Goal: Find specific page/section: Find specific page/section

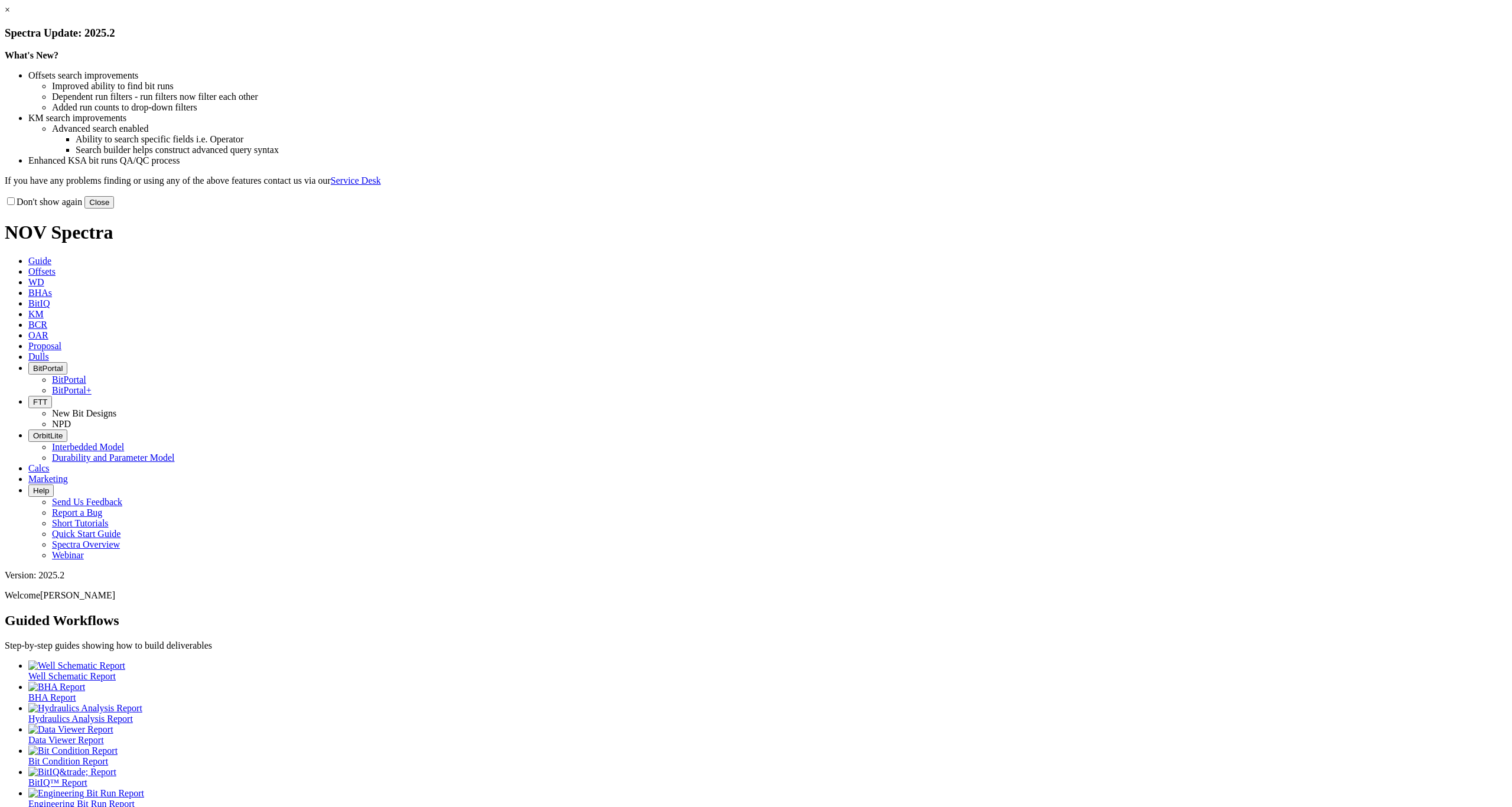
click at [114, 208] on button "Close" at bounding box center [99, 202] width 29 height 12
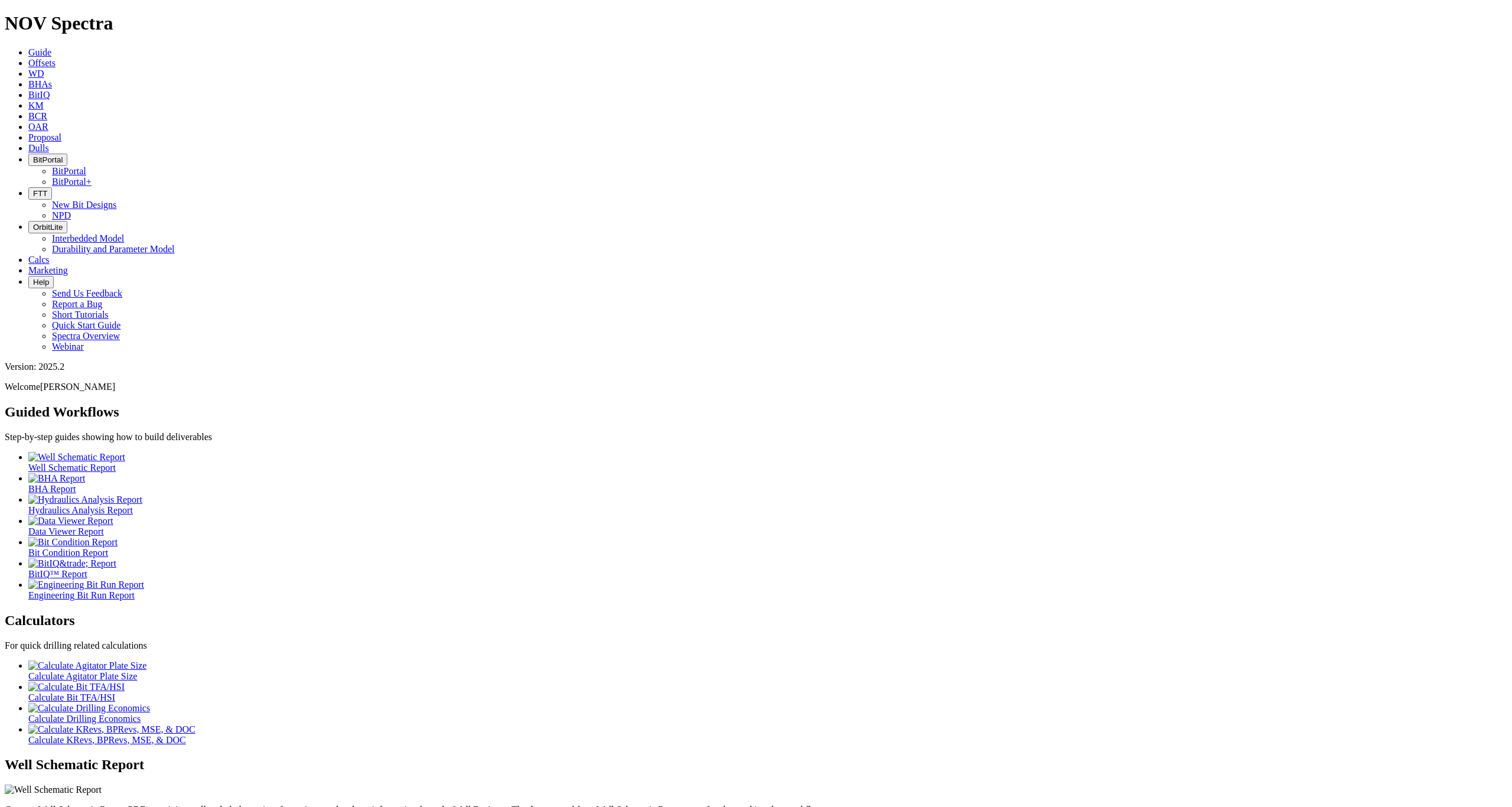
click at [33, 155] on icon "button" at bounding box center [33, 159] width 0 height 9
click at [86, 166] on link "BitPortal" at bounding box center [69, 171] width 34 height 10
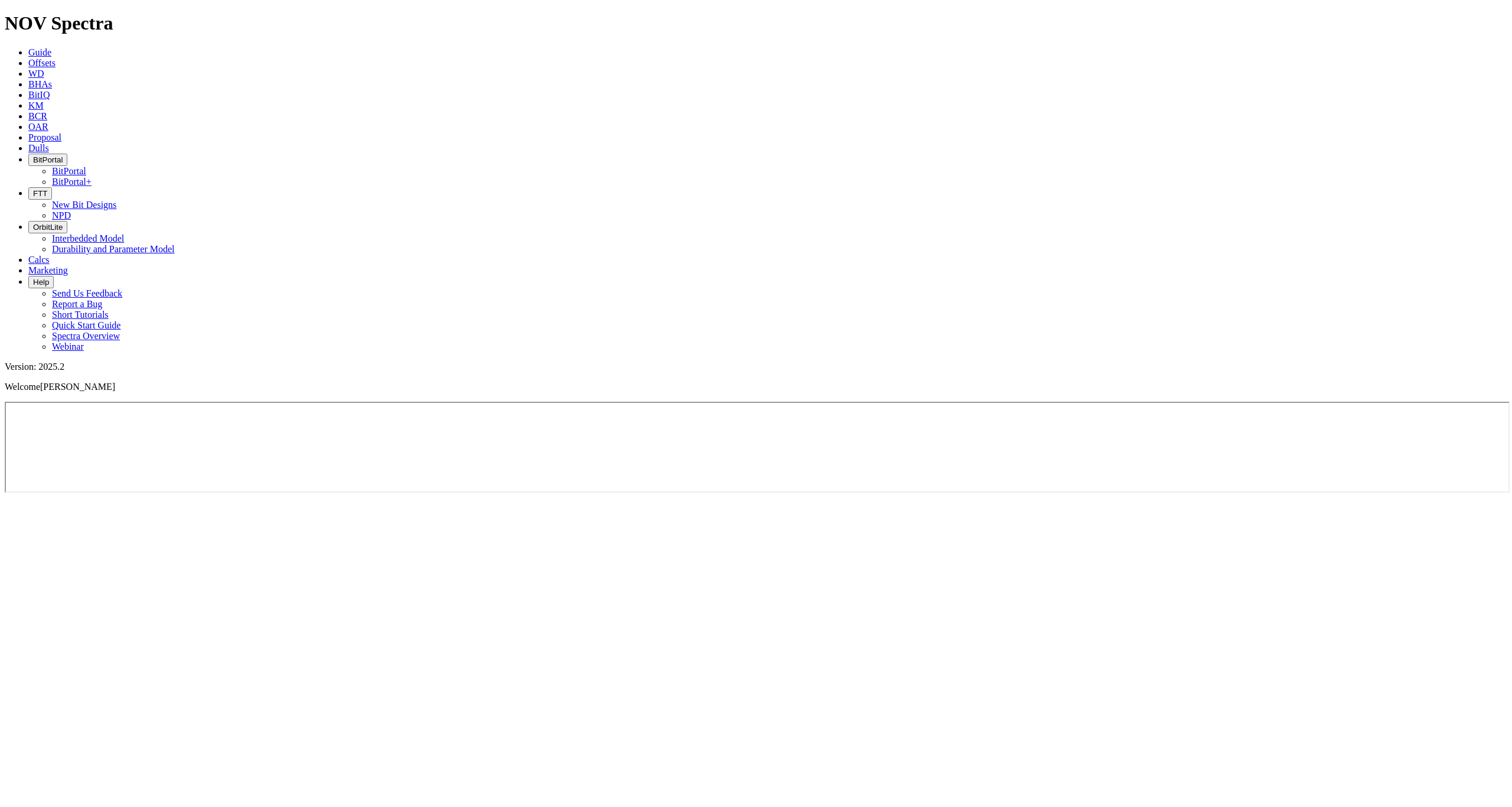
click at [55, 58] on span "Offsets" at bounding box center [41, 62] width 27 height 10
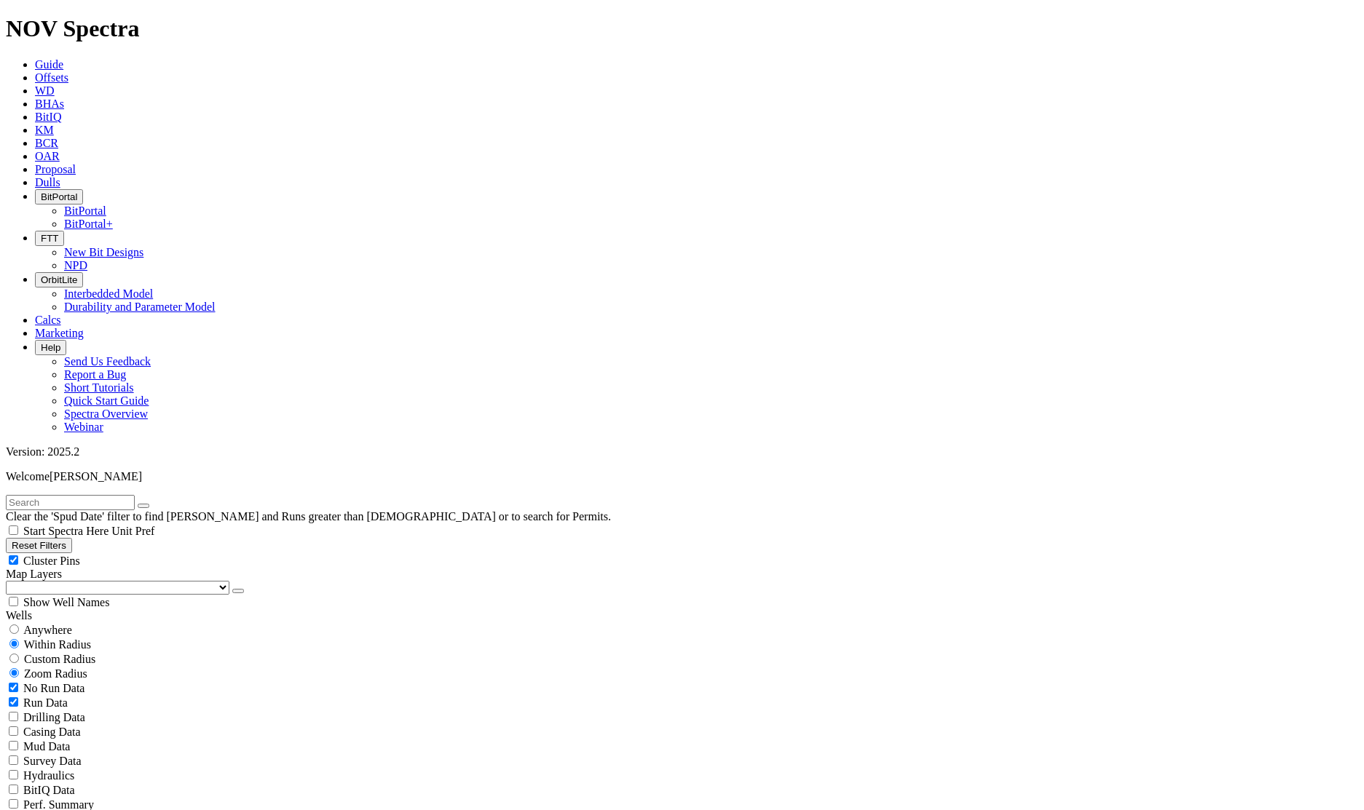
type input "[DATE]"
click at [52, 682] on span "No Run Data" at bounding box center [53, 688] width 61 height 12
click at [78, 682] on span "No Run Data" at bounding box center [53, 688] width 61 height 12
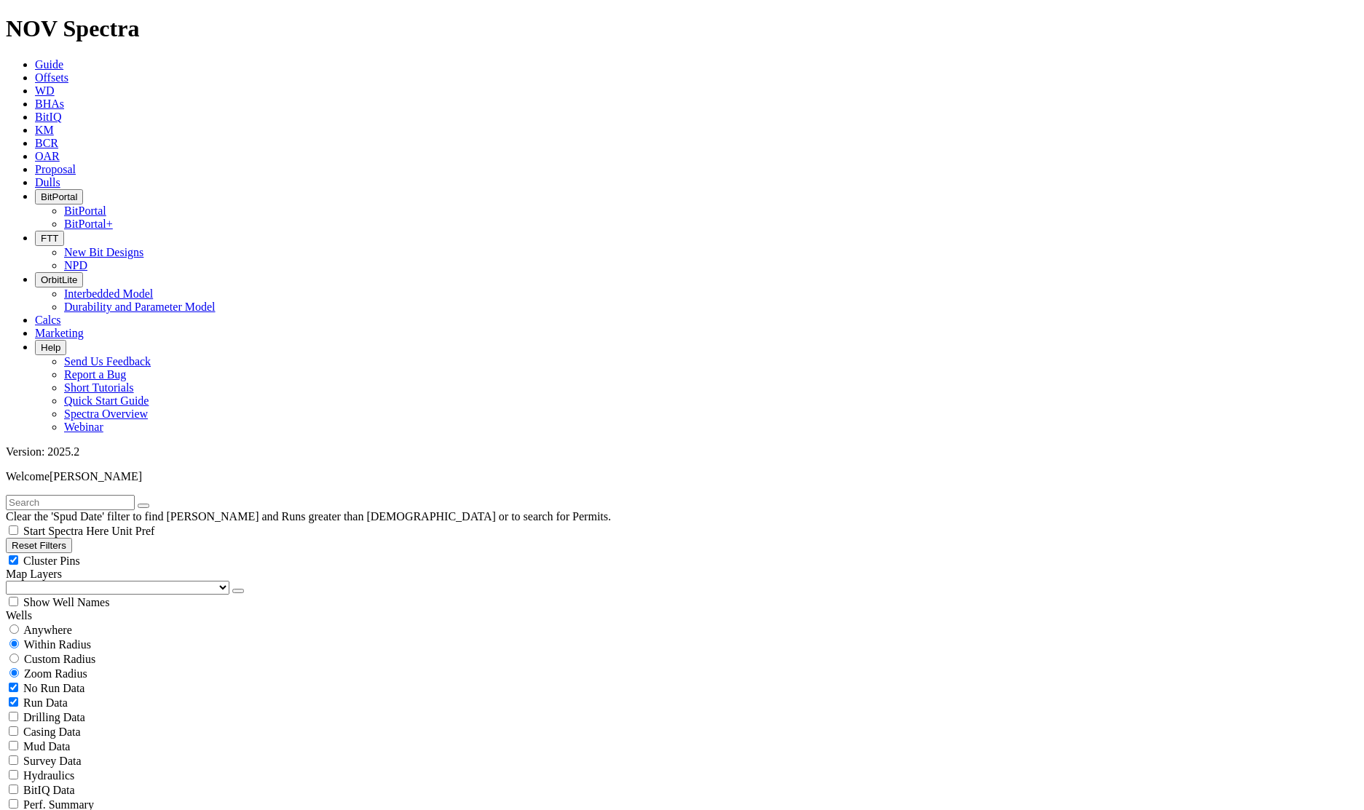
checkbox input "true"
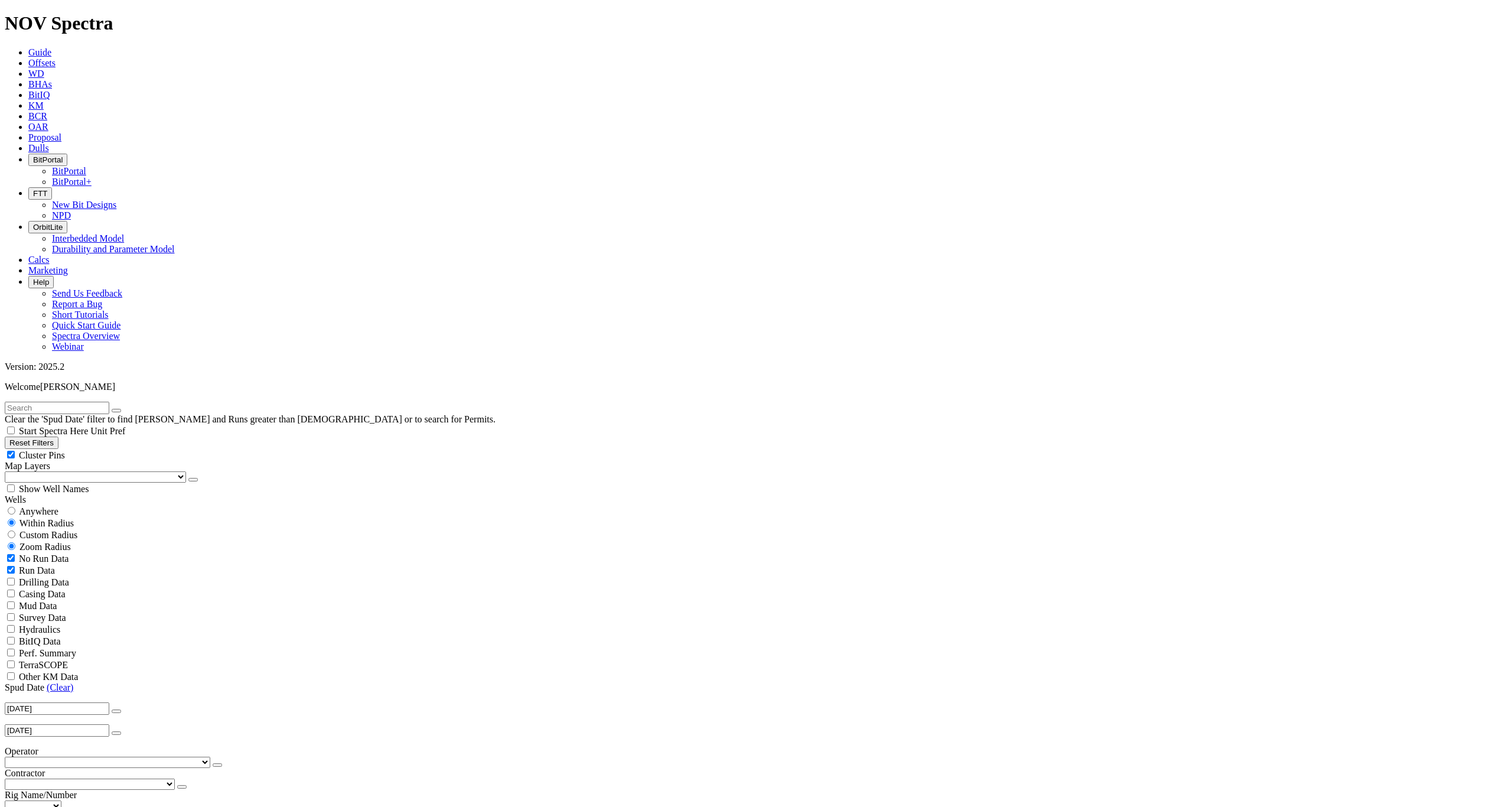
click at [52, 187] on button "FTT" at bounding box center [40, 193] width 24 height 12
click at [116, 200] on link "New Bit Designs" at bounding box center [84, 204] width 64 height 10
click at [52, 187] on button "FTT" at bounding box center [40, 193] width 24 height 12
click at [33, 189] on icon "button" at bounding box center [33, 193] width 0 height 9
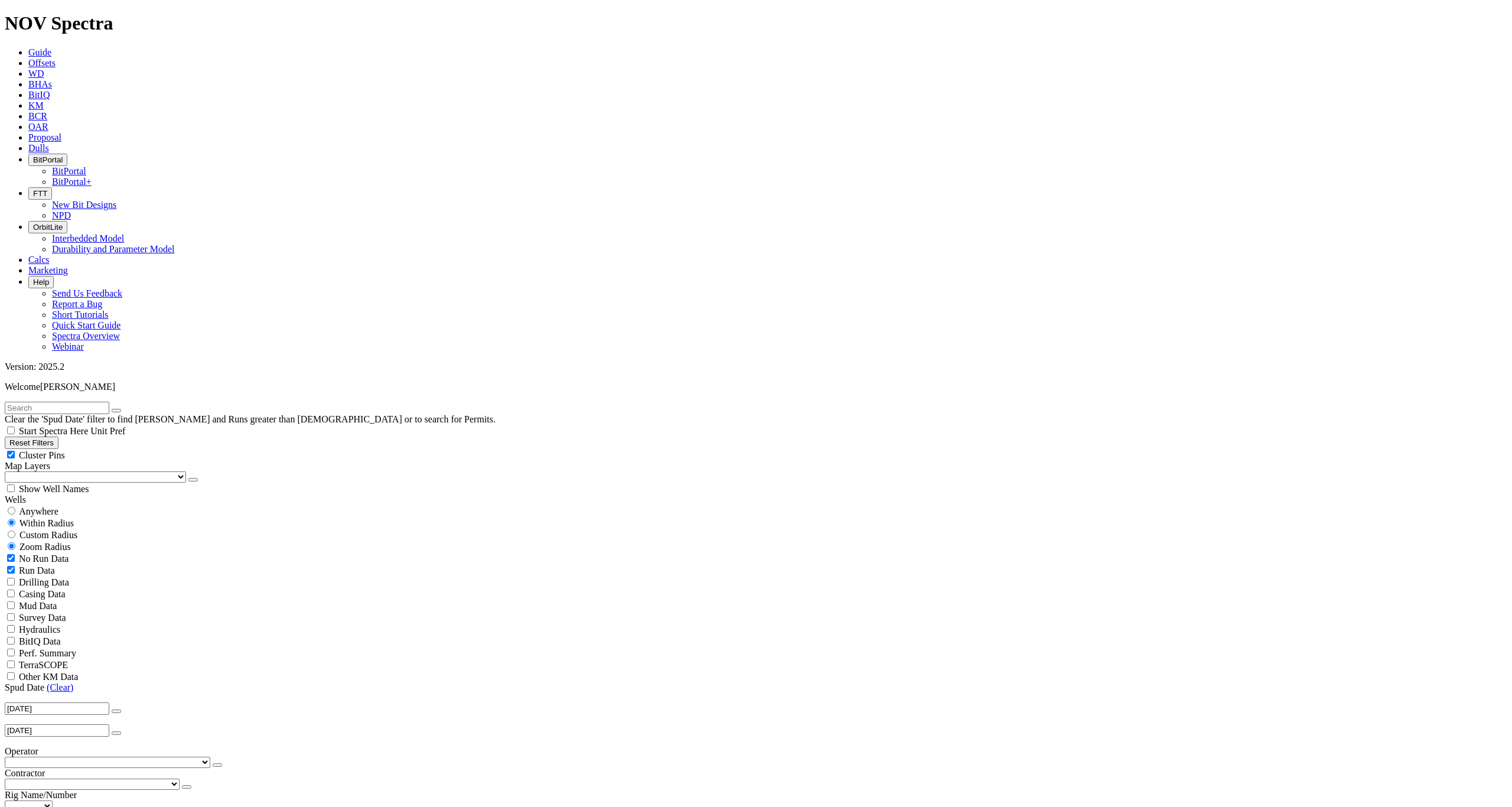
click at [116, 200] on link "New Bit Designs" at bounding box center [84, 204] width 64 height 10
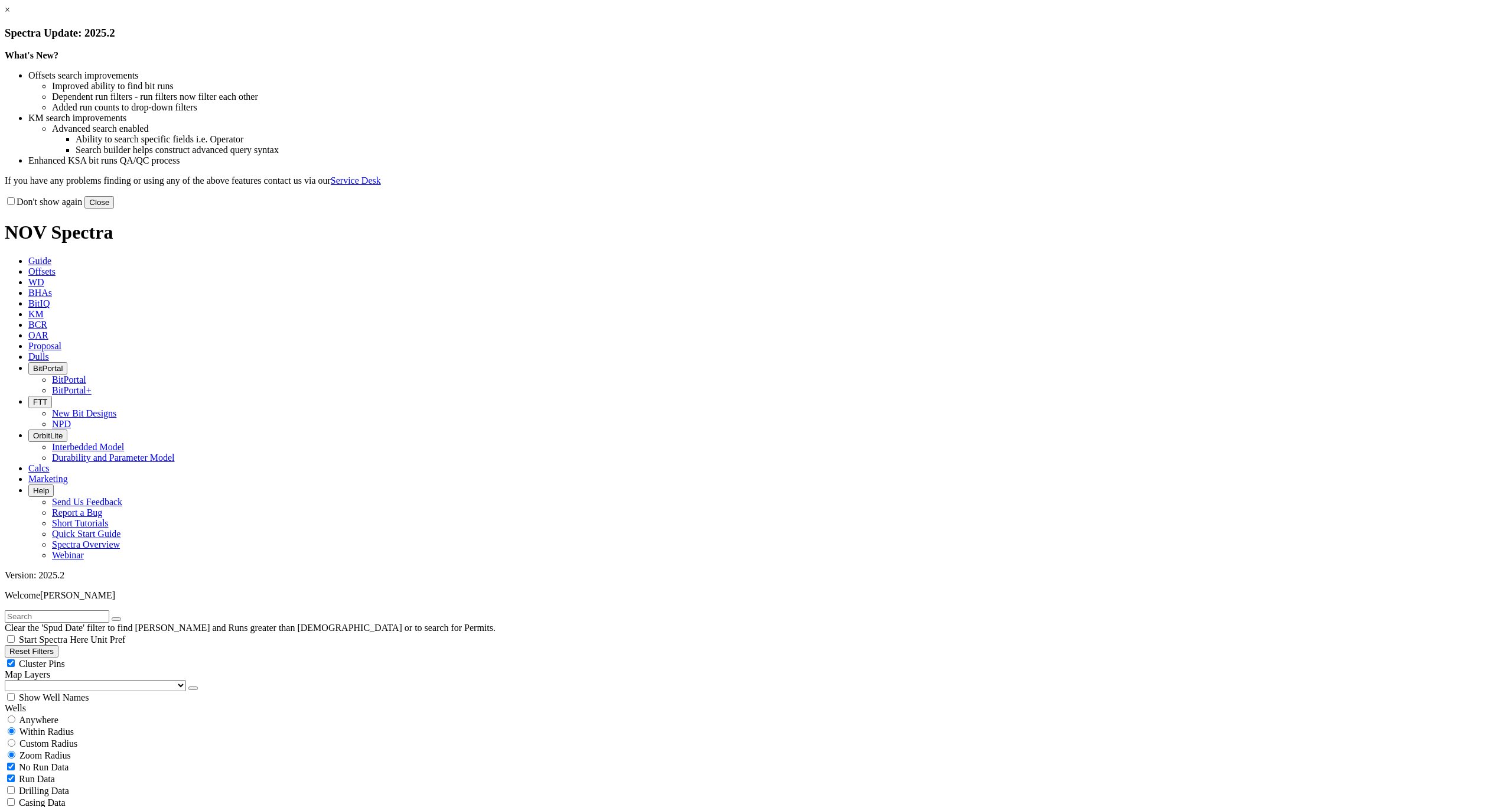
click at [114, 208] on button "Close" at bounding box center [99, 202] width 29 height 12
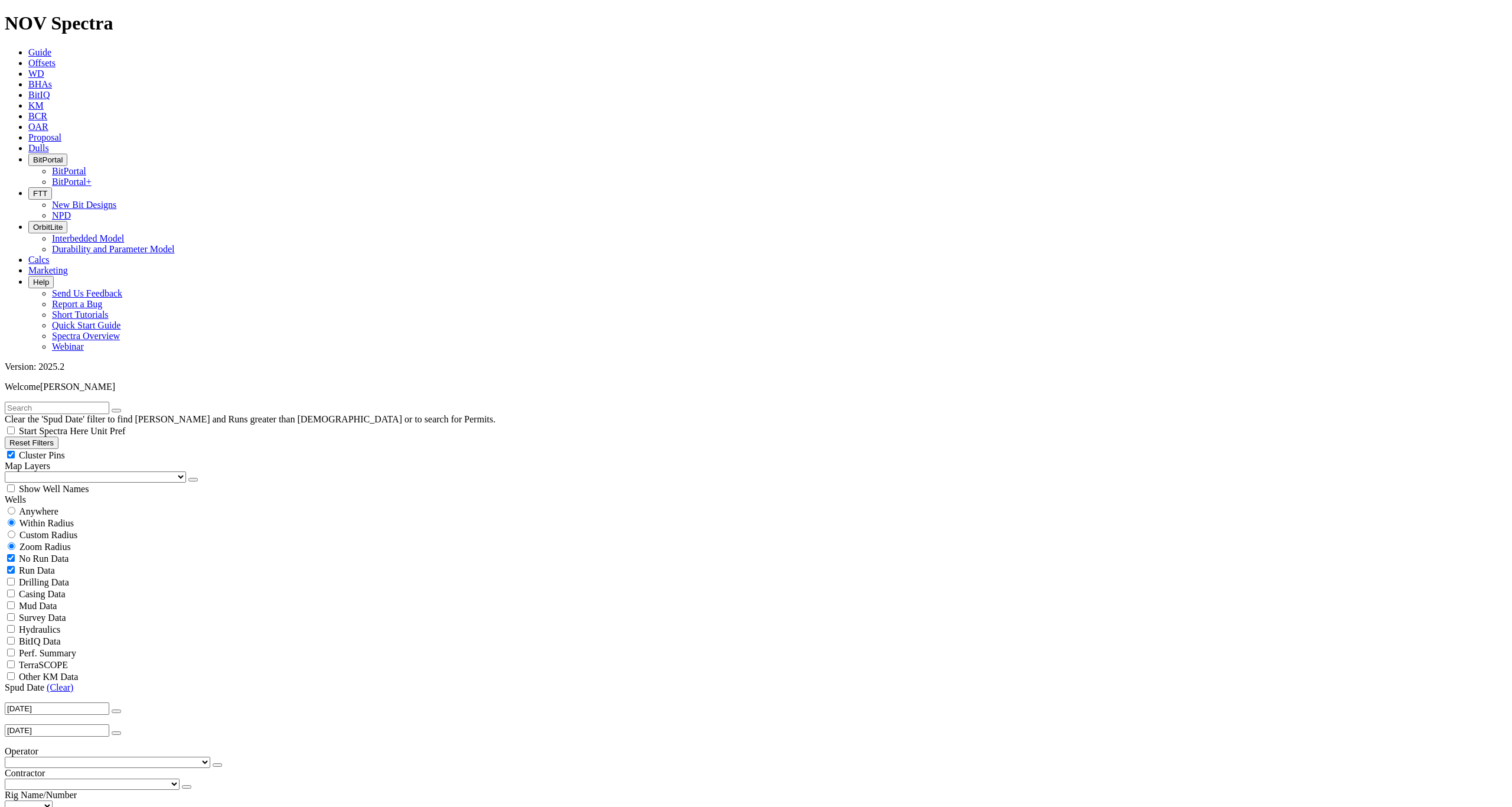
click at [47, 189] on span "FTT" at bounding box center [40, 193] width 14 height 9
click at [116, 200] on link "New Bit Designs" at bounding box center [84, 204] width 64 height 10
